Goal: Find specific page/section: Find specific page/section

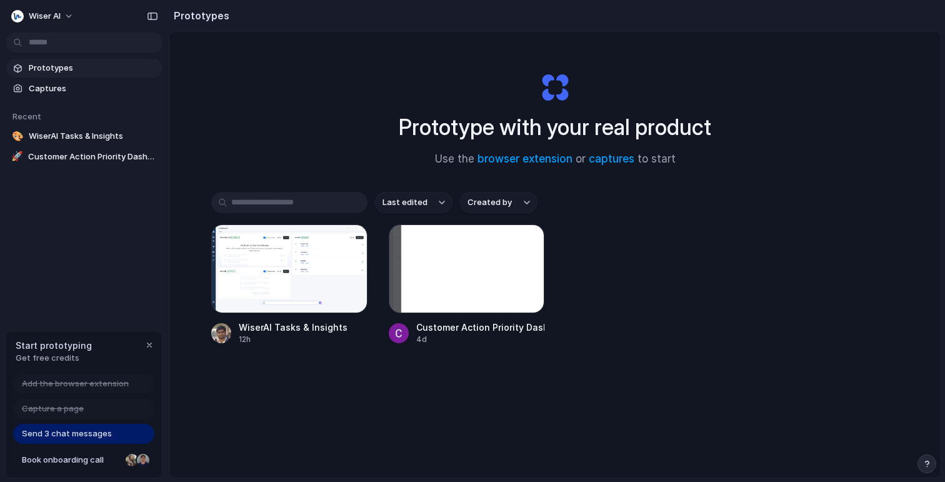
click at [317, 133] on div "Prototype with your real product Use the browser extension or captures to start" at bounding box center [555, 114] width 500 height 135
click at [86, 137] on span "WiserAI Tasks & Insights" at bounding box center [93, 136] width 129 height 12
